Goal: Task Accomplishment & Management: Use online tool/utility

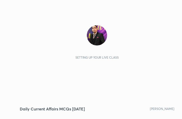
scroll to position [87, 162]
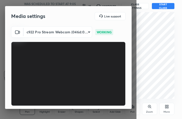
drag, startPoint x: 130, startPoint y: 76, endPoint x: 130, endPoint y: 96, distance: 19.8
click at [130, 96] on div "c922 Pro Stream Webcam (046d:085c) d5eba7b7490803f84e92f87210717b1c102e59fe1f23…" at bounding box center [68, 82] width 127 height 113
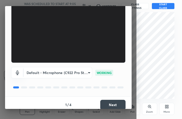
scroll to position [47, 0]
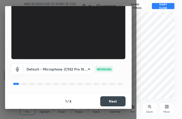
click at [111, 102] on button "Next" at bounding box center [112, 102] width 25 height 10
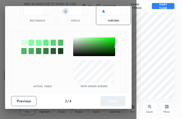
scroll to position [27, 0]
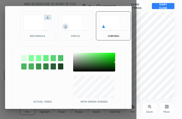
click at [38, 39] on div "rectangle" at bounding box center [37, 25] width 35 height 29
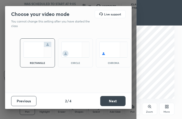
scroll to position [0, 0]
click at [112, 102] on button "Next" at bounding box center [112, 101] width 25 height 10
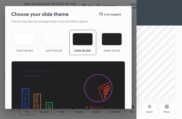
scroll to position [32, 0]
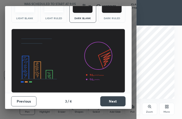
click at [109, 103] on button "Next" at bounding box center [112, 102] width 25 height 10
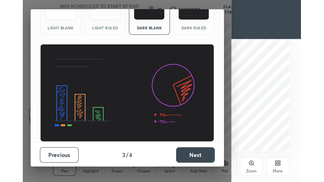
scroll to position [0, 0]
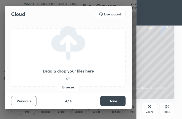
click at [72, 87] on label "Browse" at bounding box center [68, 87] width 23 height 8
click at [57, 87] on input "Browse" at bounding box center [57, 87] width 0 height 8
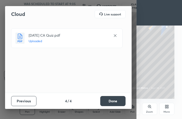
click at [119, 100] on button "Done" at bounding box center [112, 101] width 25 height 10
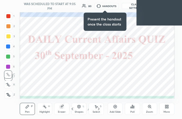
click at [167, 108] on icon at bounding box center [167, 107] width 1 height 1
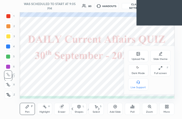
click at [158, 71] on div "Full screen F" at bounding box center [160, 70] width 20 height 12
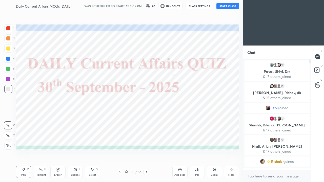
scroll to position [25182, 25109]
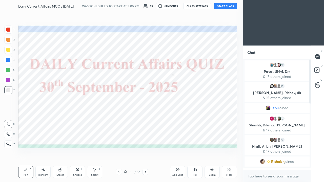
click at [182, 6] on button "START CLASS" at bounding box center [225, 6] width 23 height 6
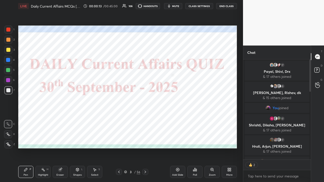
scroll to position [269, 0]
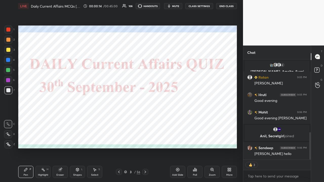
drag, startPoint x: 310, startPoint y: 88, endPoint x: 306, endPoint y: 160, distance: 72.1
click at [182, 119] on div "[PERSON_NAME] joined [PERSON_NAME] 9:05 PM Hy [PERSON_NAME], [PERSON_NAME], [PE…" at bounding box center [277, 121] width 68 height 123
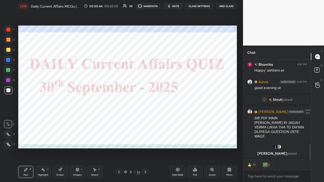
scroll to position [551, 0]
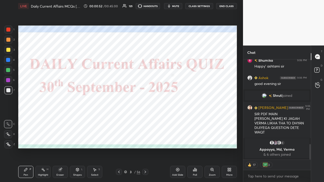
type textarea "x"
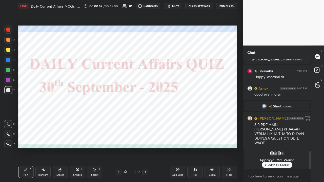
scroll to position [540, 0]
click at [10, 59] on div at bounding box center [8, 60] width 4 height 4
click at [10, 119] on icon at bounding box center [8, 145] width 5 height 4
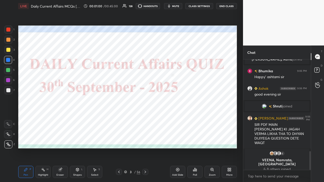
click at [182, 6] on button "CLASS SETTINGS" at bounding box center [199, 6] width 28 height 6
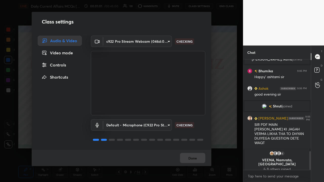
click at [66, 65] on div "Controls" at bounding box center [60, 65] width 44 height 10
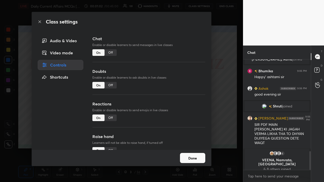
click at [109, 53] on div "Off" at bounding box center [111, 52] width 12 height 7
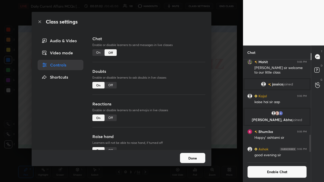
drag, startPoint x: 220, startPoint y: 79, endPoint x: 218, endPoint y: 77, distance: 3.2
click at [182, 79] on div "Class settings Audio & Video Video mode Controls Shortcuts Chat Enable or disab…" at bounding box center [121, 91] width 243 height 182
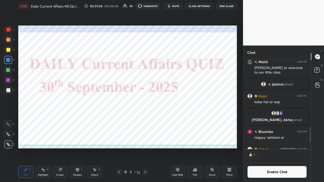
scroll to position [2, 2]
click at [147, 119] on icon at bounding box center [145, 172] width 4 height 4
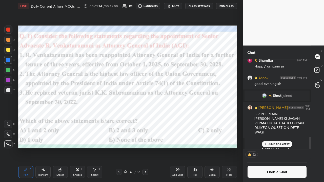
scroll to position [560, 0]
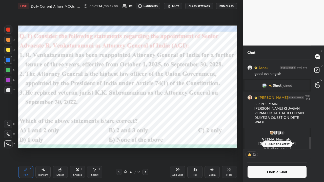
drag, startPoint x: 311, startPoint y: 142, endPoint x: 311, endPoint y: 155, distance: 13.2
click at [182, 119] on div "Chat [PERSON_NAME], [PERSON_NAME], [PERSON_NAME] joined [PERSON_NAME] 9:06 PM H…" at bounding box center [283, 114] width 81 height 137
click at [182, 119] on icon at bounding box center [195, 170] width 4 height 4
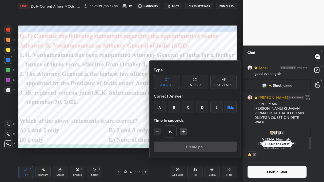
click at [182, 107] on div "E" at bounding box center [217, 107] width 12 height 12
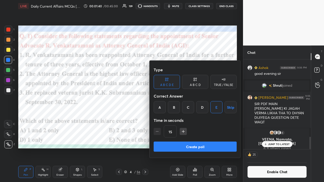
click at [182, 119] on button "Create poll" at bounding box center [195, 147] width 83 height 10
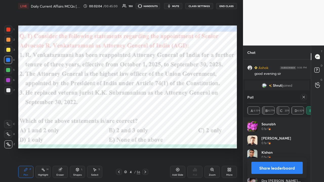
scroll to position [577, 0]
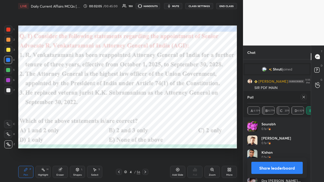
click at [182, 97] on icon at bounding box center [304, 97] width 3 height 3
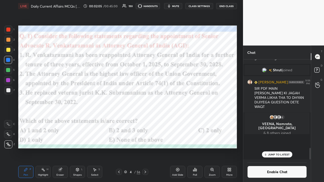
scroll to position [570, 0]
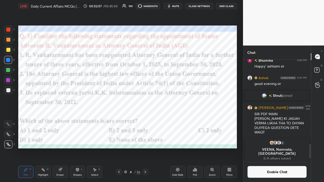
click at [148, 119] on div at bounding box center [145, 172] width 6 height 6
click at [182, 6] on button "CLASS SETTINGS" at bounding box center [199, 6] width 28 height 6
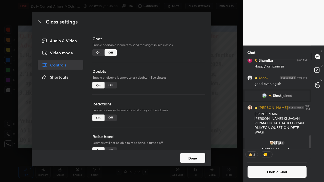
click at [97, 53] on div "On" at bounding box center [98, 52] width 12 height 7
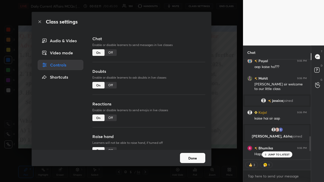
click at [182, 101] on div "Class settings Audio & Video Video mode Controls Shortcuts Chat Enable or disab…" at bounding box center [121, 91] width 243 height 182
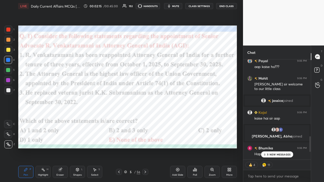
click at [182, 119] on p "5 NEW MESSAGES" at bounding box center [279, 154] width 24 height 3
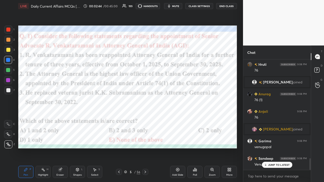
click at [145, 119] on icon at bounding box center [145, 172] width 4 height 4
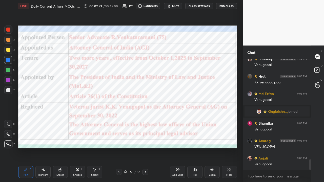
click at [122, 119] on div "Pen P Highlight H Eraser Shapes L Select S 6 / 56 Add Slide Poll Zoom More" at bounding box center [127, 172] width 219 height 20
click at [121, 119] on div at bounding box center [119, 172] width 6 height 6
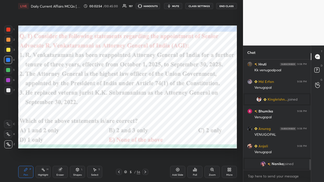
type textarea "x"
click at [146, 119] on icon at bounding box center [145, 172] width 4 height 4
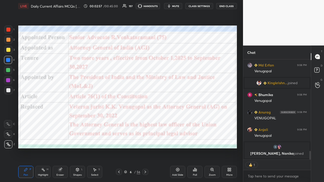
click at [182, 6] on button "CLASS SETTINGS" at bounding box center [199, 6] width 28 height 6
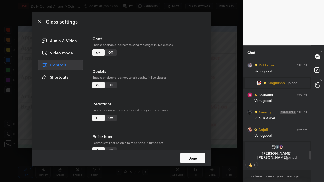
click at [110, 54] on div "Off" at bounding box center [111, 52] width 12 height 7
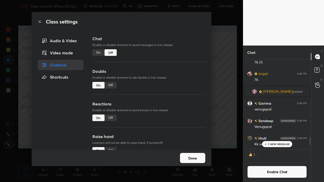
click at [182, 96] on div "Chat Enable or disable learners to send messages in live classes On Off Doubts …" at bounding box center [148, 93] width 125 height 115
click at [182, 108] on div "Class settings Audio & Video Video mode Controls Shortcuts Chat Enable or disab…" at bounding box center [121, 91] width 243 height 182
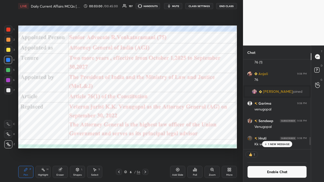
click at [147, 119] on icon at bounding box center [145, 172] width 4 height 4
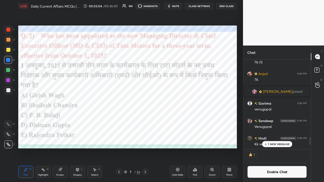
click at [182, 119] on div "Poll" at bounding box center [194, 172] width 15 height 12
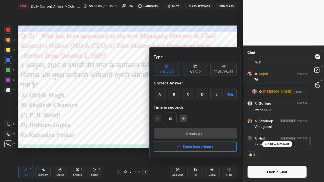
click at [174, 97] on div "B" at bounding box center [174, 94] width 12 height 12
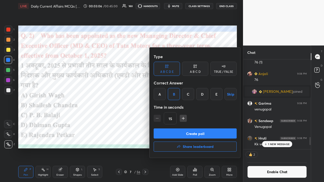
click at [170, 119] on button "Create poll" at bounding box center [195, 134] width 83 height 10
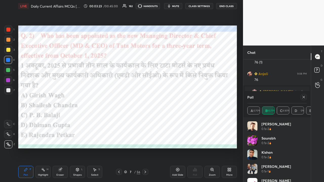
click at [182, 98] on icon at bounding box center [304, 97] width 3 height 3
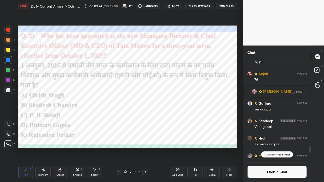
click at [144, 119] on icon at bounding box center [145, 172] width 4 height 4
click at [145, 119] on icon at bounding box center [146, 172] width 2 height 3
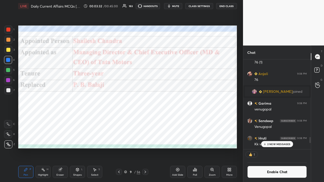
click at [145, 119] on icon at bounding box center [145, 172] width 4 height 4
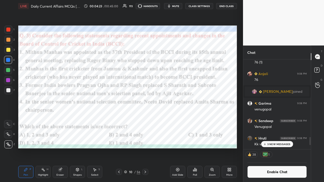
click at [182, 119] on div "Poll" at bounding box center [194, 172] width 15 height 12
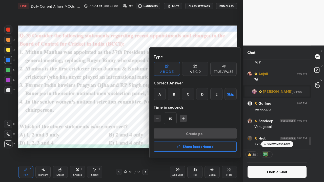
click at [182, 96] on div "E" at bounding box center [217, 94] width 12 height 12
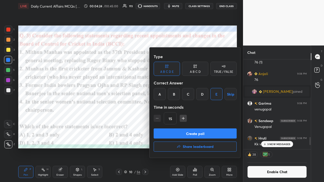
click at [182, 119] on button "Create poll" at bounding box center [195, 134] width 83 height 10
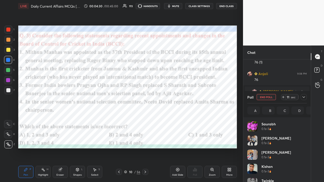
scroll to position [59, 58]
click at [182, 97] on icon at bounding box center [304, 97] width 3 height 3
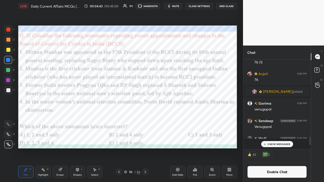
scroll to position [2, 2]
click at [146, 119] on icon at bounding box center [145, 172] width 4 height 4
click at [182, 6] on button "CLASS SETTINGS" at bounding box center [199, 6] width 28 height 6
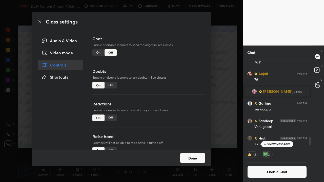
click at [101, 51] on div "On" at bounding box center [98, 52] width 12 height 7
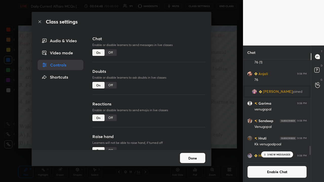
drag, startPoint x: 226, startPoint y: 90, endPoint x: 226, endPoint y: 86, distance: 3.8
click at [182, 91] on div "Class settings Audio & Video Video mode Controls Shortcuts Chat Enable or disab…" at bounding box center [121, 91] width 243 height 182
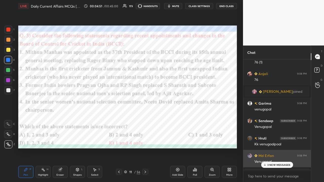
click at [182, 119] on h6 "Md Erfan" at bounding box center [266, 155] width 16 height 5
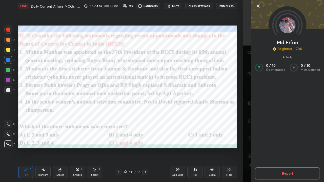
click at [182, 7] on icon at bounding box center [258, 6] width 6 height 6
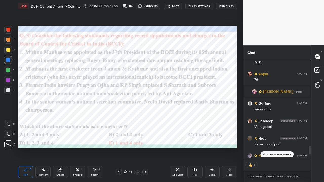
click at [182, 119] on div "10 NEW MESSAGES" at bounding box center [277, 155] width 33 height 6
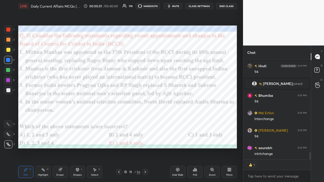
type textarea "x"
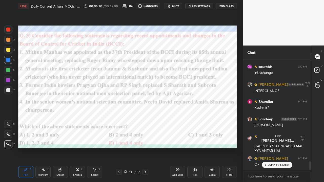
click at [146, 119] on icon at bounding box center [145, 172] width 4 height 4
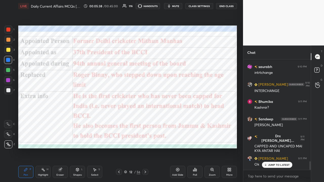
click at [119, 119] on icon at bounding box center [119, 172] width 4 height 4
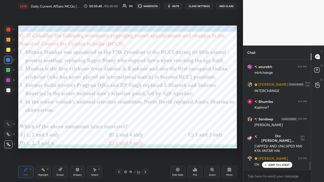
click at [146, 119] on icon at bounding box center [145, 172] width 4 height 4
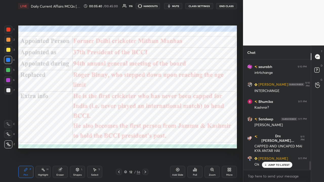
click at [146, 119] on icon at bounding box center [145, 172] width 4 height 4
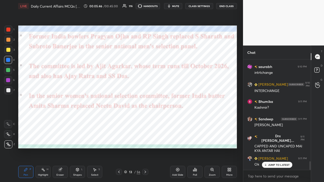
click at [145, 119] on icon at bounding box center [145, 172] width 4 height 4
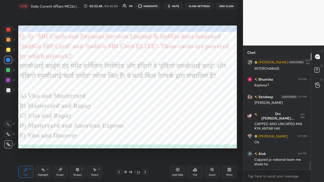
click at [182, 8] on button "CLASS SETTINGS" at bounding box center [199, 6] width 28 height 6
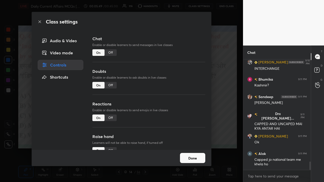
click at [109, 54] on div "Off" at bounding box center [111, 52] width 12 height 7
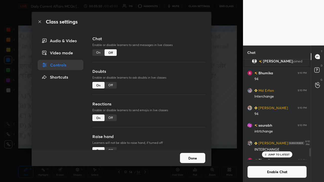
scroll to position [99, 66]
click at [182, 84] on div "Class settings Audio & Video Video mode Controls Shortcuts Chat Enable or disab…" at bounding box center [121, 91] width 243 height 182
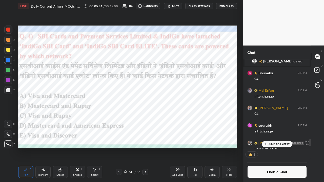
scroll to position [2, 2]
click at [182, 119] on div "Poll" at bounding box center [194, 172] width 15 height 12
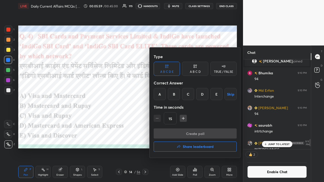
click at [175, 94] on div "B" at bounding box center [174, 94] width 12 height 12
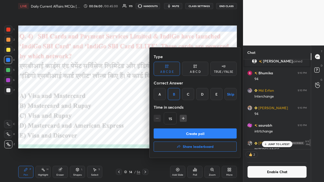
click at [175, 119] on button "Create poll" at bounding box center [195, 134] width 83 height 10
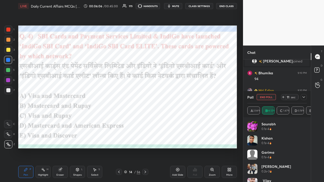
scroll to position [59, 58]
click at [146, 119] on icon at bounding box center [145, 172] width 4 height 4
click at [182, 98] on icon at bounding box center [304, 97] width 3 height 3
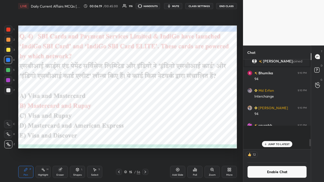
scroll to position [2, 2]
click at [146, 119] on icon at bounding box center [145, 172] width 4 height 4
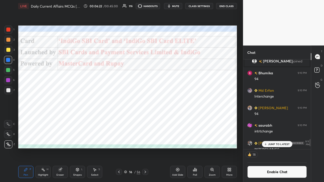
click at [146, 119] on icon at bounding box center [145, 172] width 4 height 4
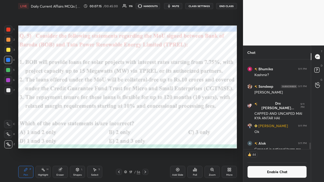
click at [182, 119] on div "Poll" at bounding box center [194, 172] width 15 height 12
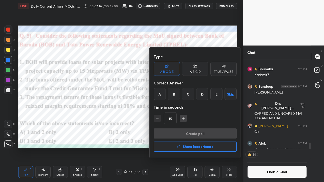
click at [182, 92] on div "D" at bounding box center [202, 94] width 12 height 12
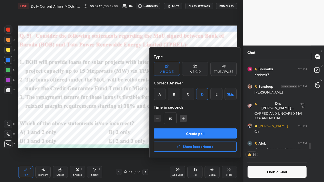
click at [182, 119] on button "Create poll" at bounding box center [195, 134] width 83 height 10
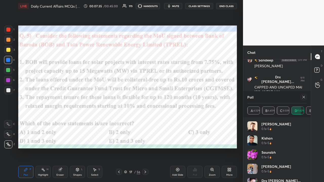
click at [182, 97] on icon at bounding box center [304, 97] width 4 height 4
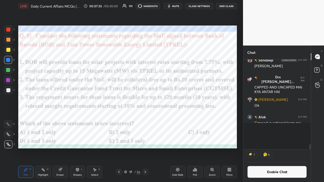
scroll to position [2, 2]
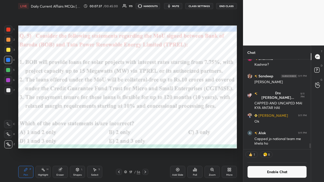
click at [145, 119] on icon at bounding box center [145, 172] width 4 height 4
click at [182, 4] on button "CLASS SETTINGS" at bounding box center [199, 6] width 28 height 6
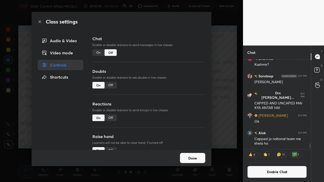
click at [99, 53] on div "On" at bounding box center [98, 52] width 12 height 7
click at [182, 94] on div "Class settings Audio & Video Video mode Controls Shortcuts Chat Enable or disab…" at bounding box center [121, 91] width 243 height 182
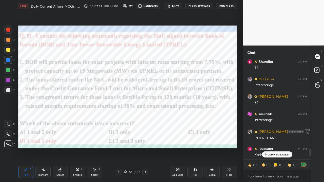
click at [182, 119] on p "JUMP TO LATEST" at bounding box center [279, 154] width 22 height 3
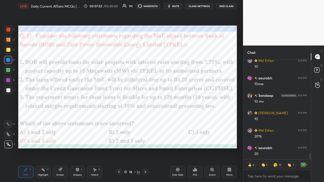
type textarea "x"
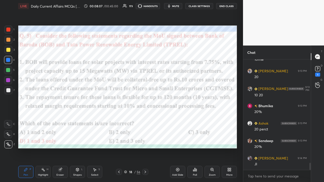
click at [146, 119] on icon at bounding box center [145, 172] width 4 height 4
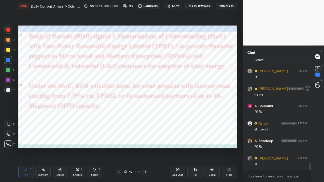
click at [144, 119] on icon at bounding box center [145, 172] width 4 height 4
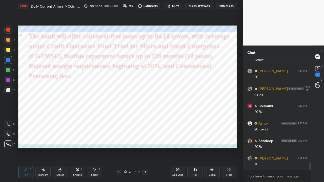
click at [182, 4] on button "CLASS SETTINGS" at bounding box center [199, 6] width 28 height 6
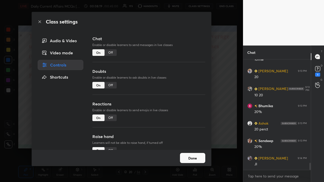
click at [111, 52] on div "Off" at bounding box center [111, 52] width 12 height 7
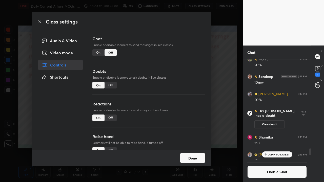
click at [182, 95] on div "Class settings Audio & Video Video mode Controls Shortcuts Chat Enable or disab…" at bounding box center [121, 91] width 243 height 182
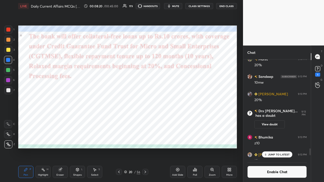
click at [146, 119] on icon at bounding box center [145, 172] width 4 height 4
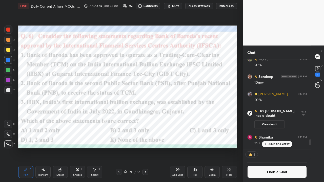
scroll to position [2, 2]
click at [182, 119] on div "Poll" at bounding box center [194, 172] width 15 height 12
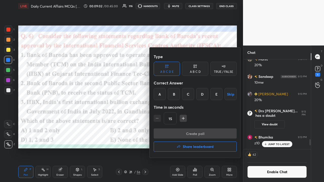
click at [182, 94] on div "C" at bounding box center [188, 94] width 12 height 12
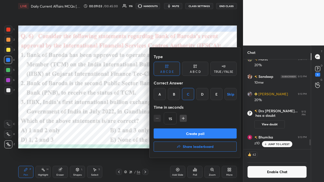
click at [182, 119] on button "Create poll" at bounding box center [195, 134] width 83 height 10
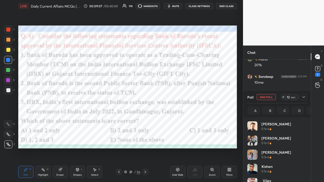
scroll to position [59, 58]
click at [182, 97] on icon at bounding box center [304, 97] width 3 height 3
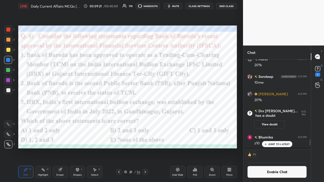
scroll to position [67, 66]
click at [146, 119] on icon at bounding box center [145, 172] width 4 height 4
click at [182, 4] on button "CLASS SETTINGS" at bounding box center [199, 6] width 28 height 6
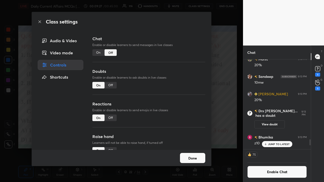
click at [97, 53] on div "On" at bounding box center [98, 52] width 12 height 7
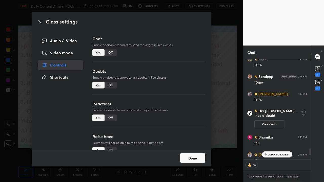
click at [182, 93] on div "Class settings Audio & Video Video mode Controls Shortcuts Chat Enable or disab…" at bounding box center [121, 91] width 243 height 182
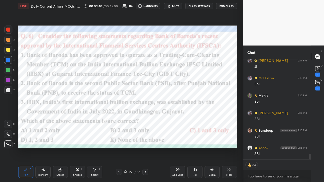
scroll to position [1650, 0]
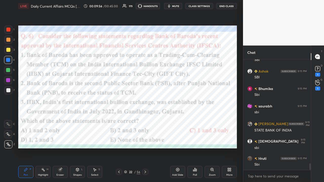
click at [147, 119] on icon at bounding box center [145, 172] width 4 height 4
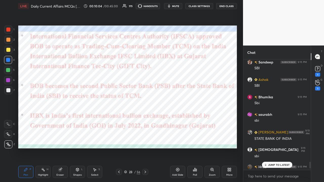
click at [182, 119] on div at bounding box center [311, 165] width 2 height 7
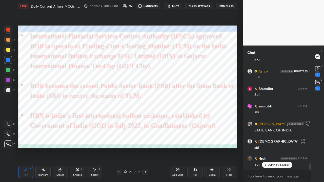
click at [182, 72] on icon at bounding box center [318, 69] width 8 height 8
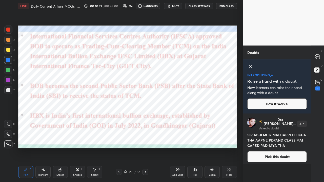
click at [182, 66] on icon at bounding box center [250, 67] width 6 height 6
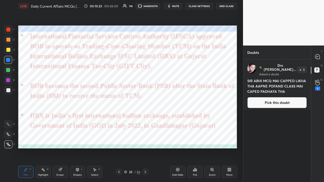
scroll to position [121, 66]
click at [182, 58] on icon at bounding box center [317, 56] width 5 height 5
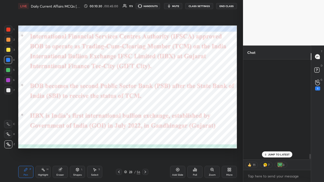
scroll to position [99, 66]
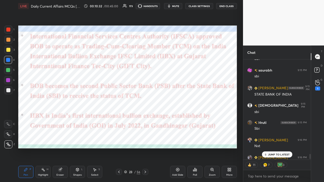
click at [118, 119] on icon at bounding box center [119, 172] width 4 height 4
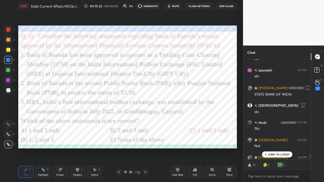
click at [119, 119] on icon at bounding box center [119, 172] width 4 height 4
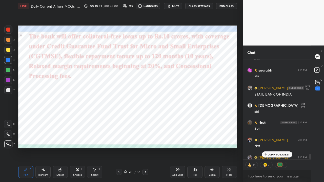
click at [120, 119] on icon at bounding box center [119, 172] width 4 height 4
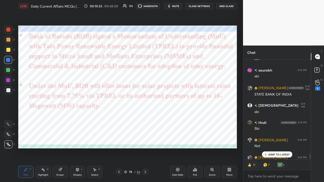
click at [119, 119] on icon at bounding box center [119, 172] width 4 height 4
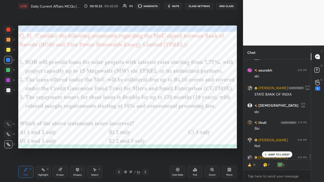
click at [119, 119] on icon at bounding box center [119, 172] width 4 height 4
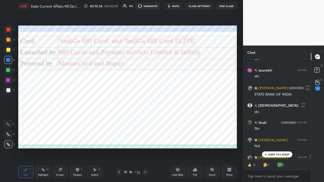
click at [119, 119] on icon at bounding box center [119, 172] width 4 height 4
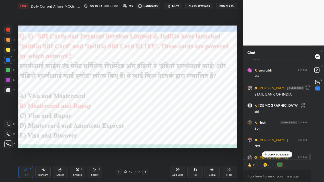
click at [119, 119] on icon at bounding box center [119, 172] width 4 height 4
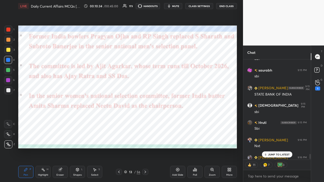
click at [119, 119] on icon at bounding box center [119, 172] width 4 height 4
click at [118, 119] on icon at bounding box center [119, 172] width 4 height 4
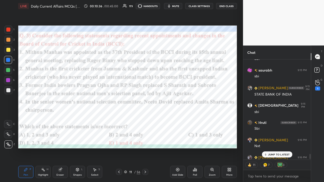
click at [145, 119] on icon at bounding box center [145, 172] width 4 height 4
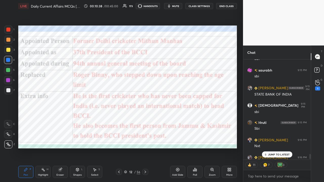
click at [118, 119] on icon at bounding box center [119, 172] width 4 height 4
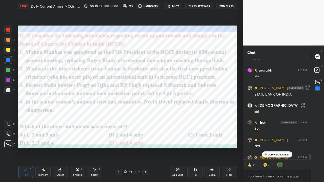
type textarea "x"
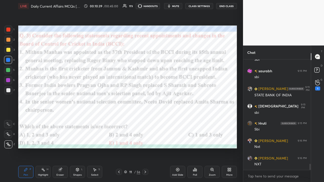
scroll to position [1879, 0]
click at [182, 6] on button "CLASS SETTINGS" at bounding box center [199, 6] width 28 height 6
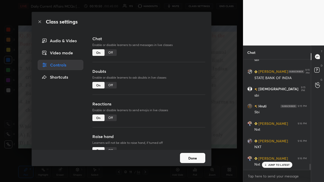
click at [182, 81] on div "Chat Enable or disable learners to send messages in live classes On Off Doubts …" at bounding box center [148, 93] width 125 height 115
click at [182, 96] on div "Class settings Audio & Video Video mode Controls Shortcuts Chat Enable or disab…" at bounding box center [121, 91] width 243 height 182
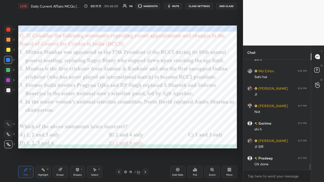
scroll to position [1914, 0]
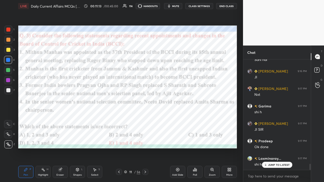
click at [145, 119] on icon at bounding box center [145, 172] width 4 height 4
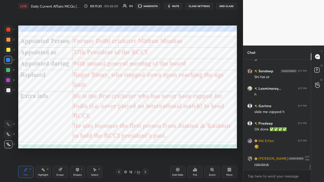
scroll to position [2093, 0]
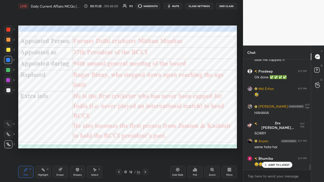
click at [182, 4] on button "CLASS SETTINGS" at bounding box center [199, 6] width 28 height 6
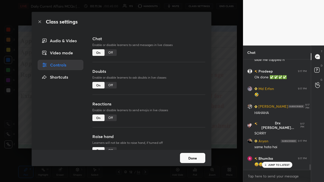
click at [108, 52] on div "Off" at bounding box center [111, 52] width 12 height 7
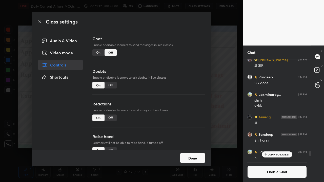
click at [182, 96] on div "Class settings Audio & Video Video mode Controls Shortcuts Chat Enable or disab…" at bounding box center [121, 91] width 243 height 182
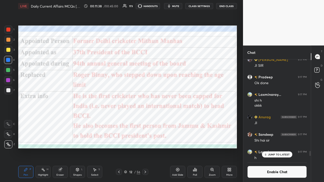
click at [146, 119] on icon at bounding box center [145, 172] width 4 height 4
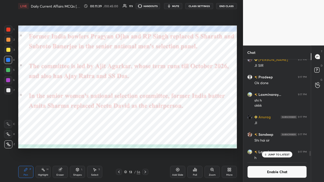
click at [147, 119] on div at bounding box center [145, 172] width 6 height 6
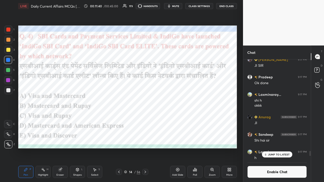
click at [146, 119] on icon at bounding box center [145, 172] width 4 height 4
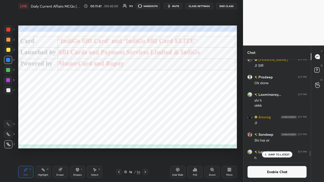
click at [146, 119] on icon at bounding box center [145, 172] width 4 height 4
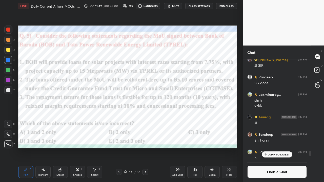
click at [148, 119] on div at bounding box center [145, 172] width 6 height 6
click at [146, 119] on icon at bounding box center [145, 172] width 4 height 4
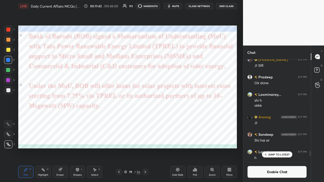
click at [148, 119] on div "19 / 56" at bounding box center [132, 172] width 76 height 6
click at [146, 119] on icon at bounding box center [145, 172] width 4 height 4
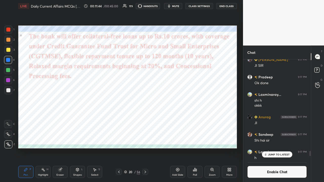
click at [145, 119] on icon at bounding box center [145, 172] width 4 height 4
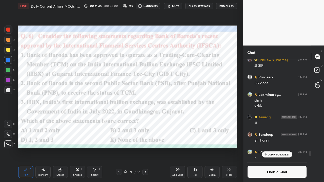
click at [146, 119] on icon at bounding box center [145, 172] width 4 height 4
click at [145, 119] on div at bounding box center [145, 172] width 6 height 6
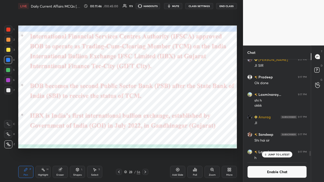
click at [145, 119] on icon at bounding box center [145, 172] width 4 height 4
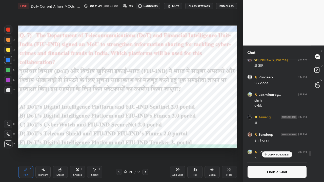
click at [182, 6] on button "CLASS SETTINGS" at bounding box center [199, 6] width 28 height 6
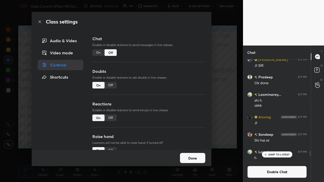
click at [182, 70] on div "Class settings Audio & Video Video mode Controls Shortcuts Chat Enable or disab…" at bounding box center [121, 91] width 243 height 182
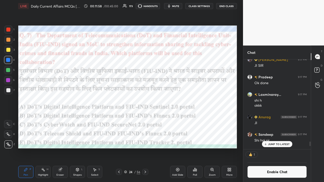
scroll to position [2, 2]
click at [182, 119] on icon at bounding box center [196, 170] width 1 height 2
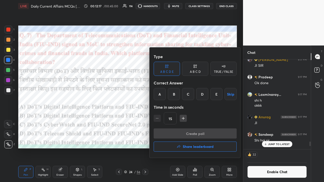
click at [175, 95] on div "B" at bounding box center [174, 94] width 12 height 12
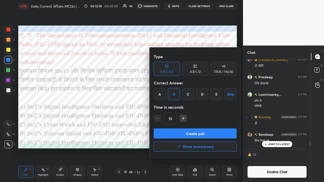
click at [180, 119] on button "Create poll" at bounding box center [195, 134] width 83 height 10
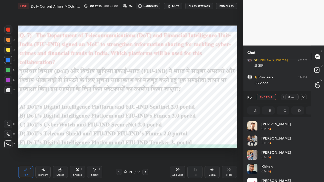
scroll to position [59, 58]
click at [146, 119] on icon at bounding box center [145, 172] width 4 height 4
click at [182, 98] on div at bounding box center [303, 97] width 8 height 6
click at [182, 97] on div at bounding box center [304, 97] width 6 height 6
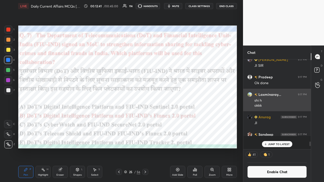
scroll to position [0, 0]
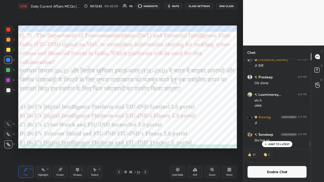
click at [145, 119] on icon at bounding box center [145, 172] width 4 height 4
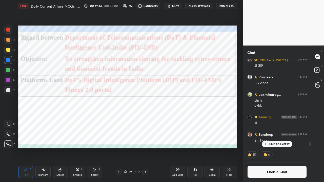
click at [182, 2] on div "LIVE Daily Current Affairs MCQs [DATE] 00:12:46 / 00:45:00 174 HANDOUTS mute CL…" at bounding box center [127, 6] width 219 height 12
click at [182, 3] on button "CLASS SETTINGS" at bounding box center [199, 6] width 28 height 6
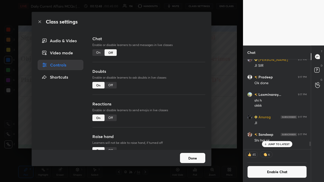
click at [96, 52] on div "On" at bounding box center [98, 52] width 12 height 7
click at [182, 102] on div "Class settings Audio & Video Video mode Controls Shortcuts Chat Enable or disab…" at bounding box center [121, 91] width 243 height 182
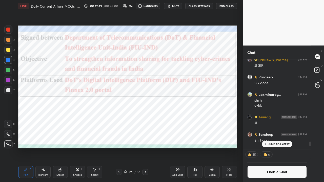
click at [146, 119] on icon at bounding box center [145, 172] width 4 height 4
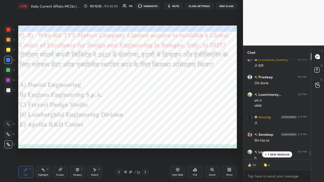
click at [182, 119] on icon at bounding box center [195, 170] width 4 height 4
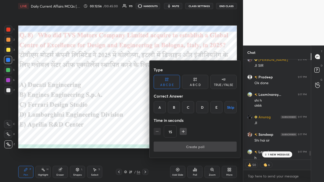
click at [176, 107] on div "B" at bounding box center [174, 107] width 12 height 12
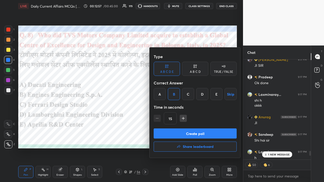
click at [173, 119] on button "Share leaderboard" at bounding box center [195, 147] width 83 height 10
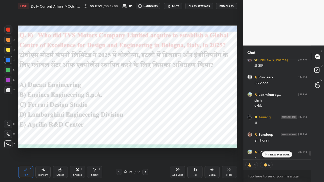
click at [182, 119] on icon at bounding box center [195, 170] width 4 height 4
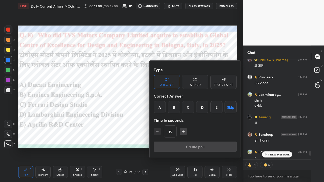
drag, startPoint x: 176, startPoint y: 110, endPoint x: 176, endPoint y: 113, distance: 3.0
click at [176, 110] on div "B" at bounding box center [174, 107] width 12 height 12
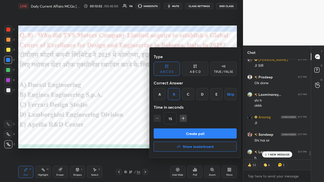
click at [177, 119] on button "Create poll" at bounding box center [195, 134] width 83 height 10
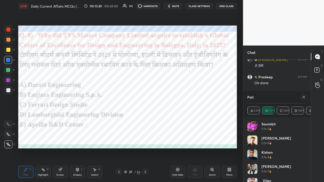
click at [182, 98] on icon at bounding box center [304, 97] width 4 height 4
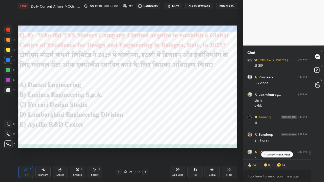
click at [146, 119] on icon at bounding box center [145, 172] width 4 height 4
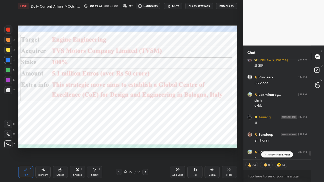
click at [144, 119] on icon at bounding box center [145, 172] width 4 height 4
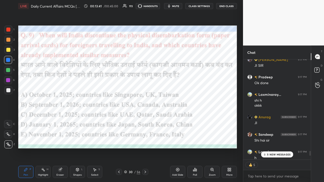
click at [182, 119] on icon at bounding box center [195, 169] width 1 height 3
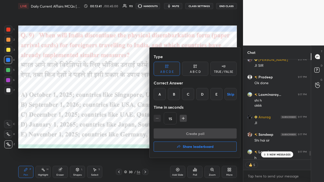
drag, startPoint x: 158, startPoint y: 93, endPoint x: 157, endPoint y: 105, distance: 12.2
click at [157, 93] on div "A" at bounding box center [160, 94] width 12 height 12
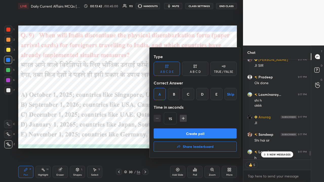
click at [164, 119] on button "Create poll" at bounding box center [195, 134] width 83 height 10
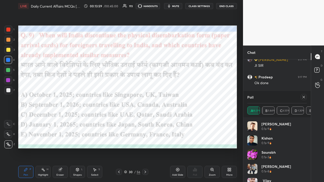
click at [148, 119] on div at bounding box center [145, 172] width 6 height 6
click at [146, 119] on icon at bounding box center [145, 172] width 4 height 4
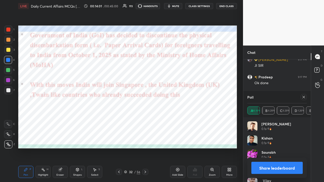
click at [182, 97] on icon at bounding box center [304, 97] width 4 height 4
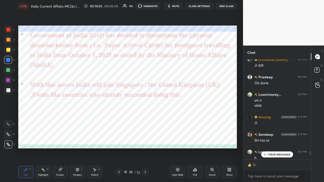
click at [146, 119] on icon at bounding box center [145, 172] width 4 height 4
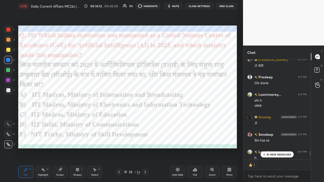
click at [182, 119] on div "Poll" at bounding box center [194, 172] width 15 height 12
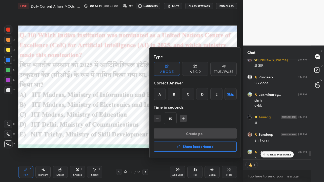
click at [175, 94] on div "B" at bounding box center [174, 94] width 12 height 12
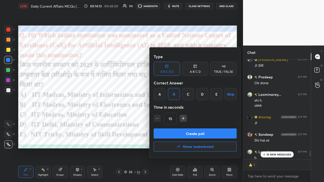
click at [174, 119] on button "Create poll" at bounding box center [195, 134] width 83 height 10
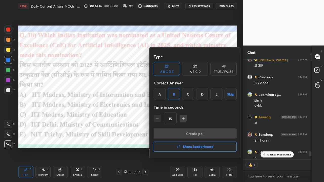
click at [177, 119] on div "Create poll Share leaderboard" at bounding box center [195, 141] width 83 height 25
click at [109, 115] on div at bounding box center [162, 91] width 324 height 182
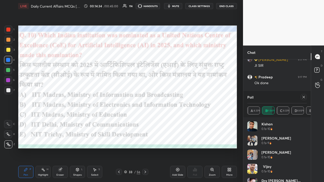
drag, startPoint x: 304, startPoint y: 97, endPoint x: 298, endPoint y: 102, distance: 7.2
click at [182, 97] on icon at bounding box center [304, 97] width 3 height 3
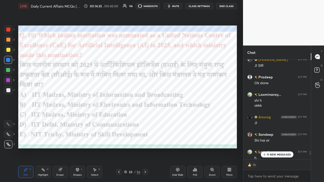
click at [146, 119] on icon at bounding box center [145, 172] width 4 height 4
click at [145, 119] on icon at bounding box center [145, 172] width 4 height 4
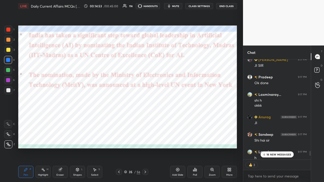
click at [145, 119] on icon at bounding box center [145, 172] width 4 height 4
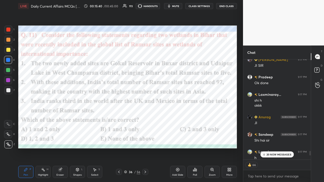
click at [182, 119] on icon at bounding box center [195, 170] width 4 height 4
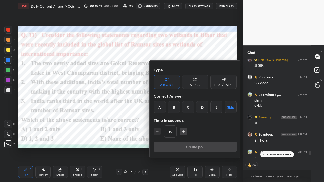
click at [175, 108] on div "B" at bounding box center [174, 107] width 12 height 12
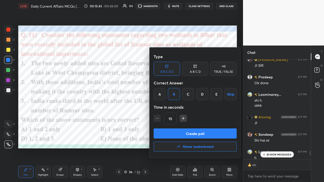
click at [177, 119] on button "Create poll" at bounding box center [195, 134] width 83 height 10
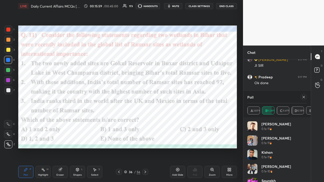
scroll to position [83, 66]
drag, startPoint x: 305, startPoint y: 98, endPoint x: 299, endPoint y: 104, distance: 8.6
click at [182, 98] on icon at bounding box center [304, 97] width 4 height 4
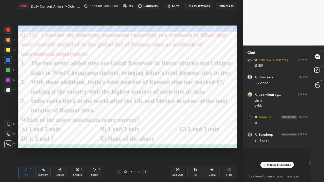
scroll to position [2, 2]
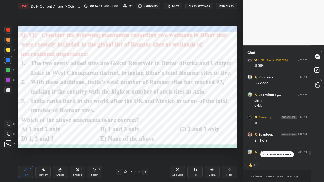
click at [147, 119] on icon at bounding box center [145, 172] width 4 height 4
click at [182, 5] on button "CLASS SETTINGS" at bounding box center [199, 6] width 28 height 6
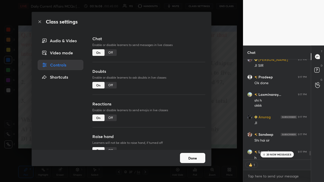
click at [110, 53] on div "Off" at bounding box center [111, 52] width 12 height 7
click at [98, 53] on div "On" at bounding box center [98, 52] width 12 height 7
click at [182, 99] on div "Class settings Audio & Video Video mode Controls Shortcuts Chat Enable or disab…" at bounding box center [121, 91] width 243 height 182
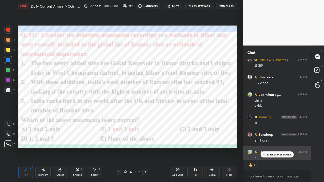
type textarea "x"
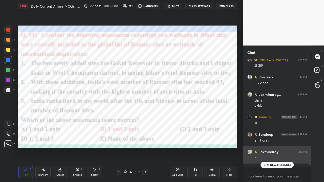
click at [182, 119] on div "Aryan 9:16 PM sahi hai Sandeep 9:16 PM Uncapped [PERSON_NAME] 9:16 PM UN Aryan …" at bounding box center [277, 115] width 68 height 111
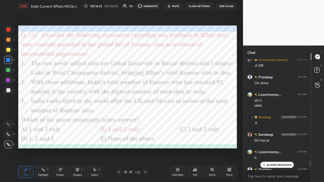
click at [182, 119] on p "24 NEW MESSAGES" at bounding box center [279, 165] width 25 height 3
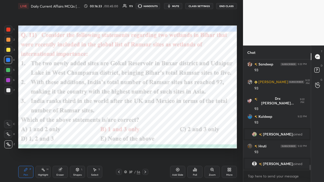
click at [144, 119] on icon at bounding box center [145, 172] width 4 height 4
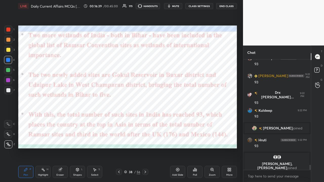
click at [182, 5] on button "CLASS SETTINGS" at bounding box center [199, 6] width 28 height 6
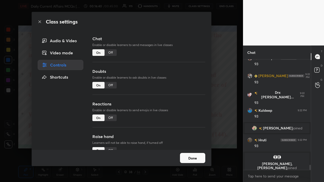
click at [110, 51] on div "Off" at bounding box center [111, 52] width 12 height 7
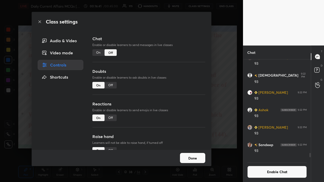
drag, startPoint x: 221, startPoint y: 94, endPoint x: 219, endPoint y: 92, distance: 3.2
click at [182, 94] on div "Class settings Audio & Video Video mode Controls Shortcuts Chat Enable or disab…" at bounding box center [121, 91] width 243 height 182
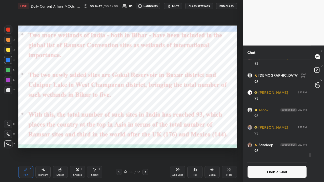
click at [145, 119] on icon at bounding box center [145, 172] width 4 height 4
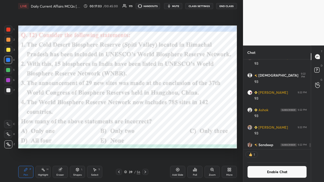
scroll to position [2, 2]
click at [182, 119] on icon at bounding box center [195, 170] width 4 height 4
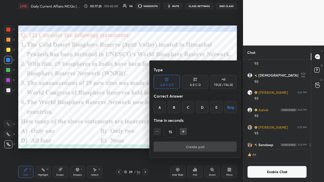
drag, startPoint x: 162, startPoint y: 108, endPoint x: 162, endPoint y: 114, distance: 5.8
click at [162, 108] on div "A" at bounding box center [160, 107] width 12 height 12
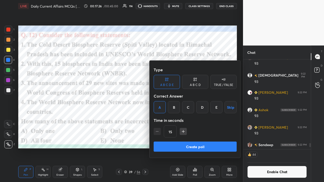
click at [173, 119] on button "Create poll" at bounding box center [195, 147] width 83 height 10
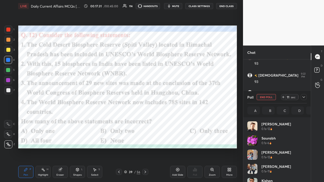
scroll to position [59, 58]
click at [182, 97] on icon at bounding box center [304, 97] width 4 height 4
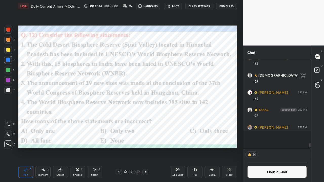
scroll to position [2, 2]
click at [147, 119] on div at bounding box center [145, 172] width 6 height 6
click at [182, 6] on button "CLASS SETTINGS" at bounding box center [199, 6] width 28 height 6
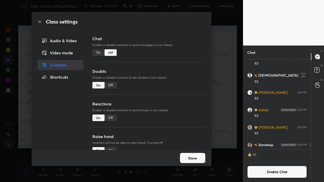
drag, startPoint x: 98, startPoint y: 54, endPoint x: 96, endPoint y: 59, distance: 5.5
click at [98, 54] on div "On" at bounding box center [98, 52] width 12 height 7
click at [182, 87] on div "Class settings Audio & Video Video mode Controls Shortcuts Chat Enable or disab…" at bounding box center [121, 91] width 243 height 182
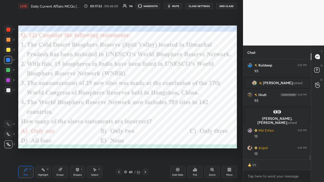
type textarea "x"
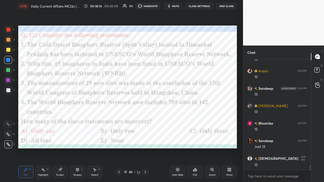
click at [143, 119] on div at bounding box center [145, 172] width 6 height 6
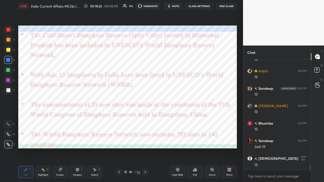
click at [182, 5] on button "CLASS SETTINGS" at bounding box center [199, 6] width 28 height 6
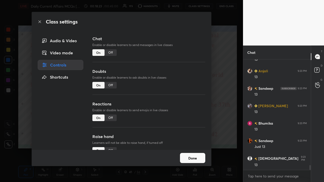
click at [111, 54] on div "Off" at bounding box center [111, 52] width 12 height 7
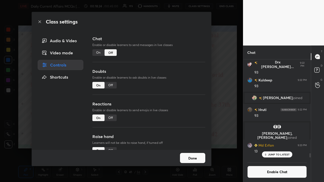
click at [182, 101] on div "Class settings Audio & Video Video mode Controls Shortcuts Chat Enable or disab…" at bounding box center [121, 91] width 243 height 182
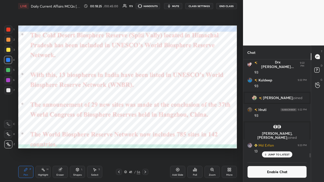
click at [145, 119] on icon at bounding box center [145, 172] width 4 height 4
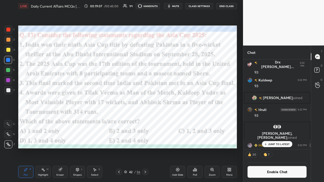
click at [182, 119] on div "Poll" at bounding box center [194, 172] width 15 height 12
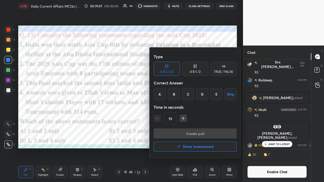
click at [182, 94] on div "E" at bounding box center [217, 94] width 12 height 12
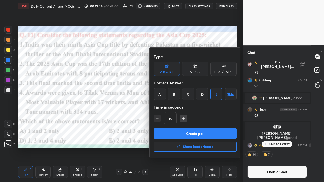
click at [182, 119] on button "Create poll" at bounding box center [195, 134] width 83 height 10
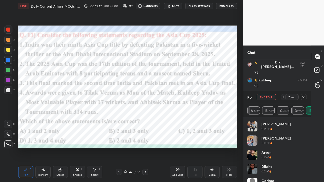
scroll to position [2497, 0]
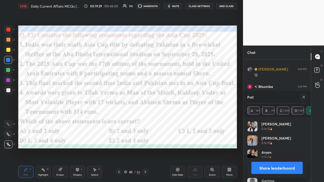
click at [182, 97] on icon at bounding box center [304, 97] width 4 height 4
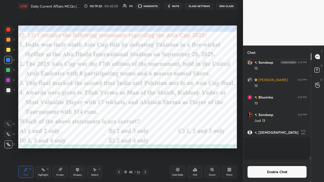
scroll to position [97, 66]
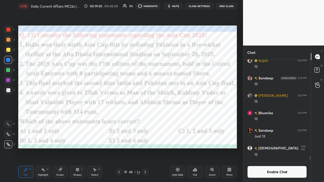
click at [146, 119] on icon at bounding box center [145, 172] width 4 height 4
click at [182, 5] on button "CLASS SETTINGS" at bounding box center [199, 6] width 28 height 6
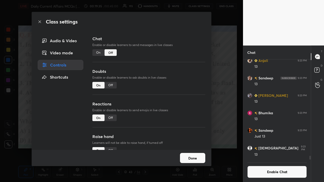
click at [97, 53] on div "On" at bounding box center [98, 52] width 12 height 7
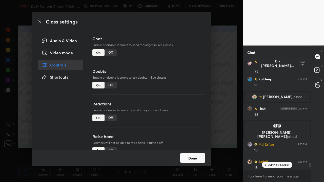
click at [182, 101] on div "Class settings Audio & Video Video mode Controls Shortcuts Chat Enable or disab…" at bounding box center [121, 91] width 243 height 182
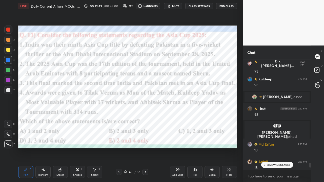
drag, startPoint x: 273, startPoint y: 164, endPoint x: 266, endPoint y: 161, distance: 7.7
click at [182, 119] on p "3 NEW MESSAGES" at bounding box center [279, 165] width 23 height 3
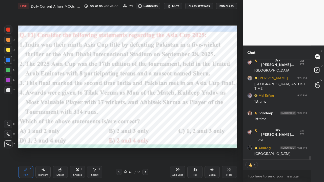
type textarea "x"
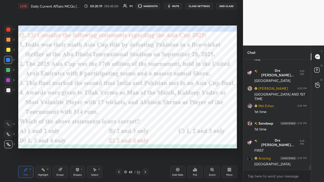
click at [144, 119] on icon at bounding box center [145, 172] width 4 height 4
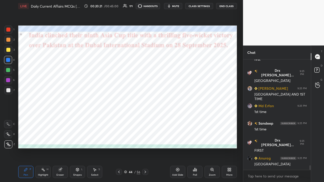
click at [146, 119] on icon at bounding box center [145, 172] width 4 height 4
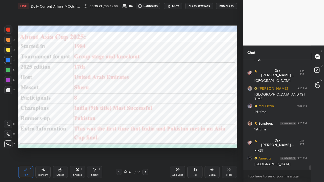
click at [182, 6] on button "CLASS SETTINGS" at bounding box center [199, 6] width 28 height 6
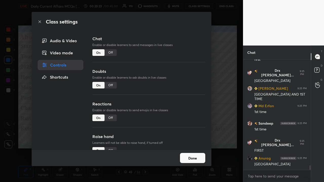
click at [110, 53] on div "Off" at bounding box center [111, 52] width 12 height 7
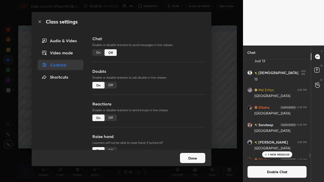
click at [182, 119] on div "Class settings Audio & Video Video mode Controls Shortcuts Chat Enable or disab…" at bounding box center [121, 91] width 243 height 182
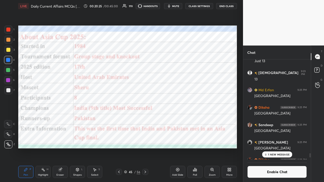
click at [146, 119] on icon at bounding box center [146, 172] width 2 height 3
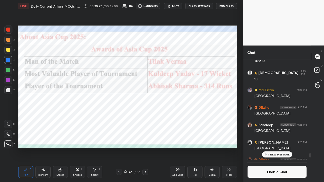
click at [146, 119] on icon at bounding box center [145, 172] width 4 height 4
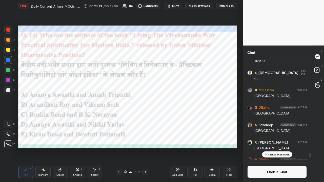
click at [182, 119] on div "Poll" at bounding box center [194, 172] width 15 height 12
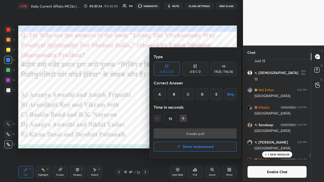
drag, startPoint x: 202, startPoint y: 94, endPoint x: 200, endPoint y: 97, distance: 4.2
click at [182, 95] on div "D" at bounding box center [202, 94] width 12 height 12
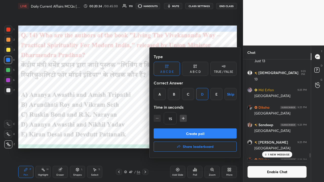
click at [182, 119] on button "Create poll" at bounding box center [195, 134] width 83 height 10
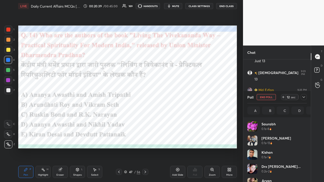
scroll to position [59, 58]
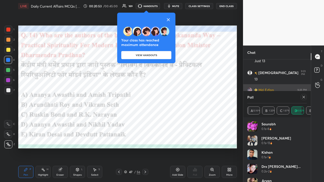
click at [182, 97] on icon at bounding box center [304, 97] width 4 height 4
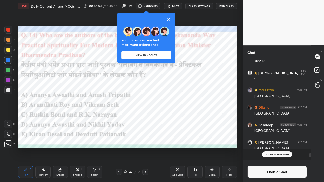
scroll to position [0, 0]
click at [146, 119] on icon at bounding box center [145, 172] width 4 height 4
click at [145, 119] on icon at bounding box center [145, 172] width 4 height 4
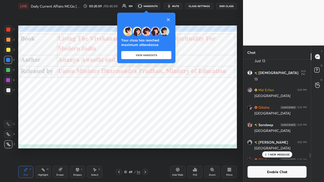
click at [170, 19] on icon at bounding box center [168, 19] width 3 height 3
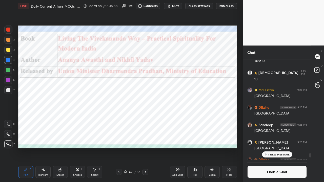
click at [146, 119] on icon at bounding box center [145, 172] width 4 height 4
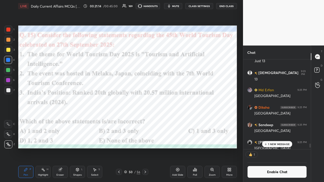
scroll to position [2, 2]
click at [182, 119] on div "Poll" at bounding box center [194, 172] width 15 height 12
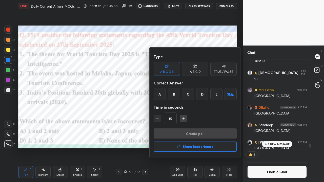
click at [159, 94] on div "A" at bounding box center [160, 94] width 12 height 12
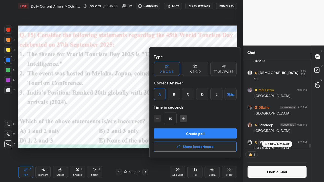
click at [171, 119] on button "Create poll" at bounding box center [195, 134] width 83 height 10
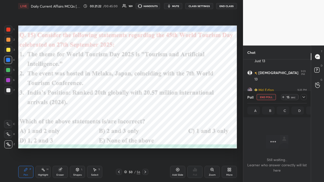
scroll to position [97, 66]
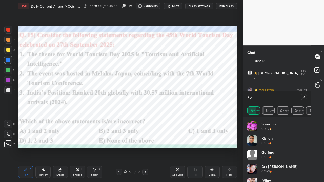
click at [146, 119] on icon at bounding box center [145, 172] width 4 height 4
click at [182, 96] on icon at bounding box center [304, 97] width 4 height 4
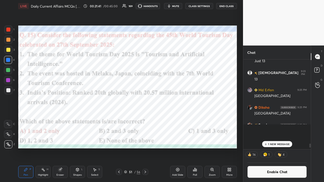
scroll to position [2, 2]
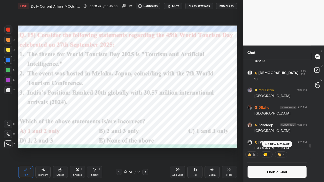
click at [182, 6] on button "CLASS SETTINGS" at bounding box center [199, 6] width 28 height 6
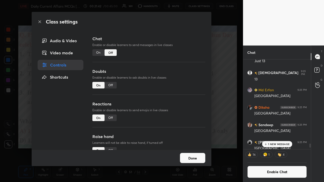
drag, startPoint x: 95, startPoint y: 51, endPoint x: 128, endPoint y: 79, distance: 43.5
click at [96, 51] on div "On" at bounding box center [98, 52] width 12 height 7
click at [182, 104] on div "Class settings Audio & Video Video mode Controls Shortcuts Chat Enable or disab…" at bounding box center [121, 91] width 243 height 182
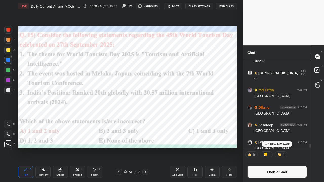
click at [182, 6] on button "CLASS SETTINGS" at bounding box center [199, 6] width 28 height 6
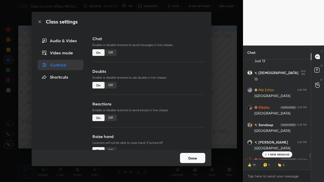
click at [96, 54] on div "On" at bounding box center [98, 52] width 12 height 7
click at [182, 94] on div "Class settings Audio & Video Video mode Controls Shortcuts Chat Enable or disab…" at bounding box center [121, 91] width 243 height 182
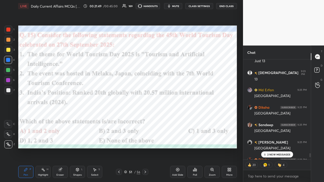
click at [182, 119] on div "2 NEW MESSAGES" at bounding box center [277, 155] width 32 height 6
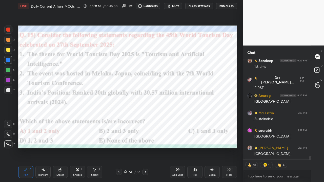
scroll to position [2685, 0]
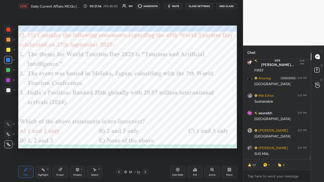
drag, startPoint x: 145, startPoint y: 171, endPoint x: 135, endPoint y: 167, distance: 11.6
click at [146, 119] on icon at bounding box center [145, 172] width 4 height 4
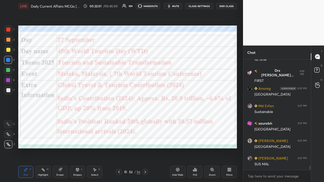
click at [120, 119] on icon at bounding box center [119, 172] width 4 height 4
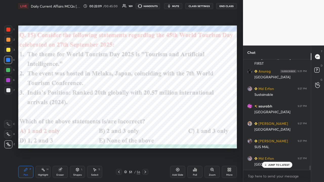
click at [182, 119] on icon at bounding box center [265, 165] width 3 height 3
click at [146, 119] on icon at bounding box center [145, 172] width 4 height 4
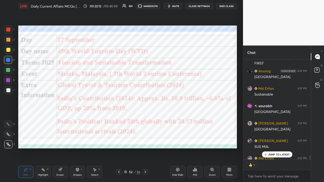
click at [119, 119] on div at bounding box center [119, 172] width 6 height 6
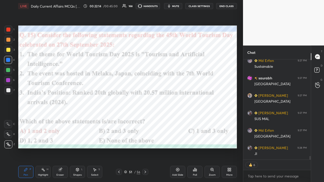
click at [144, 119] on icon at bounding box center [145, 172] width 4 height 4
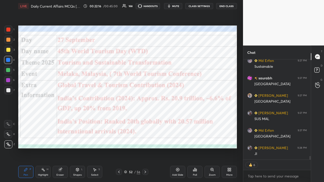
click at [145, 119] on icon at bounding box center [145, 172] width 4 height 4
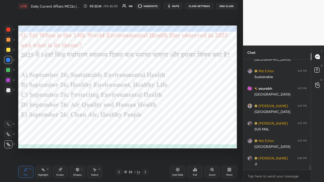
click at [182, 119] on div "Poll" at bounding box center [194, 172] width 15 height 12
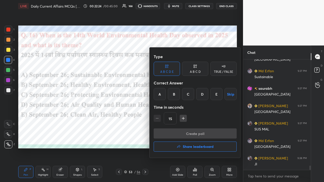
drag, startPoint x: 217, startPoint y: 94, endPoint x: 214, endPoint y: 101, distance: 7.7
click at [182, 96] on div "E" at bounding box center [217, 94] width 12 height 12
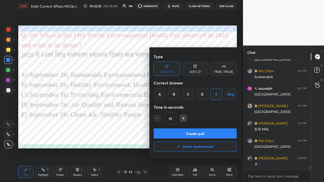
click at [182, 119] on button "Create poll" at bounding box center [195, 134] width 83 height 10
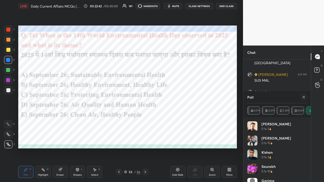
click at [144, 119] on icon at bounding box center [145, 172] width 4 height 4
drag, startPoint x: 304, startPoint y: 97, endPoint x: 298, endPoint y: 99, distance: 6.0
click at [182, 97] on icon at bounding box center [304, 97] width 4 height 4
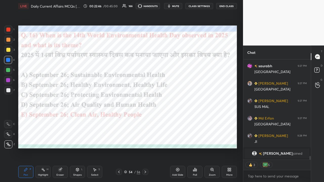
click at [147, 119] on icon at bounding box center [145, 172] width 4 height 4
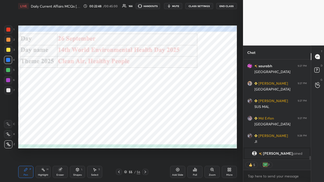
click at [144, 119] on icon at bounding box center [145, 172] width 4 height 4
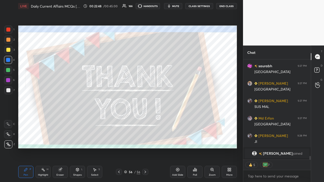
click at [119, 119] on icon at bounding box center [119, 172] width 4 height 4
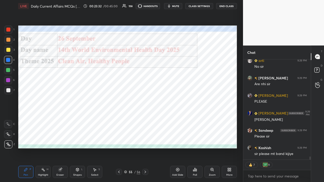
click at [182, 5] on button "End Class" at bounding box center [226, 6] width 21 height 6
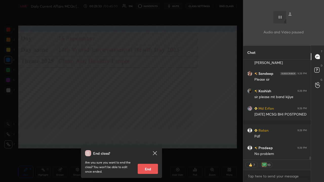
click at [144, 119] on button "End" at bounding box center [148, 169] width 20 height 10
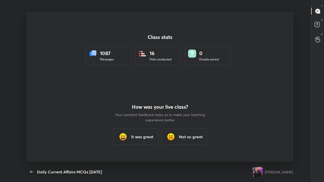
type textarea "x"
